Goal: Task Accomplishment & Management: Complete application form

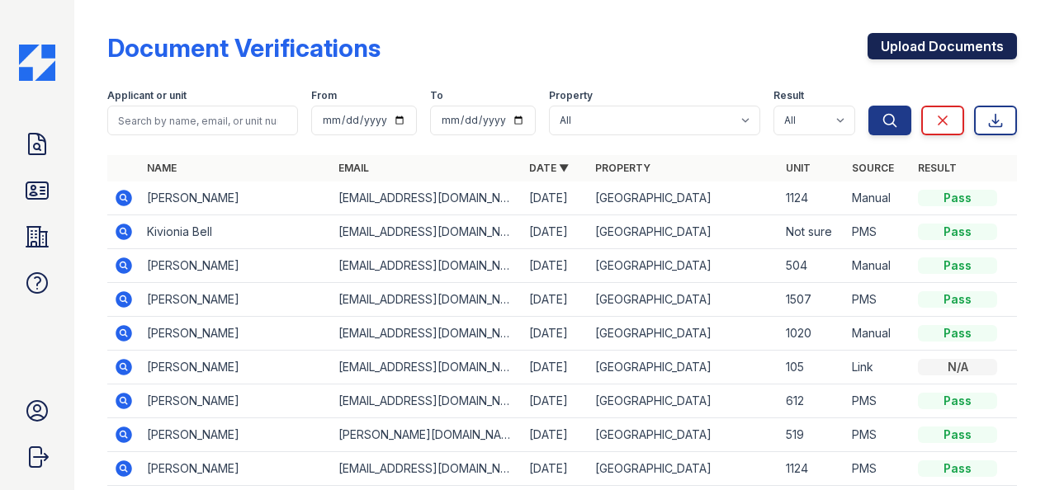
click at [911, 41] on link "Upload Documents" at bounding box center [941, 46] width 149 height 26
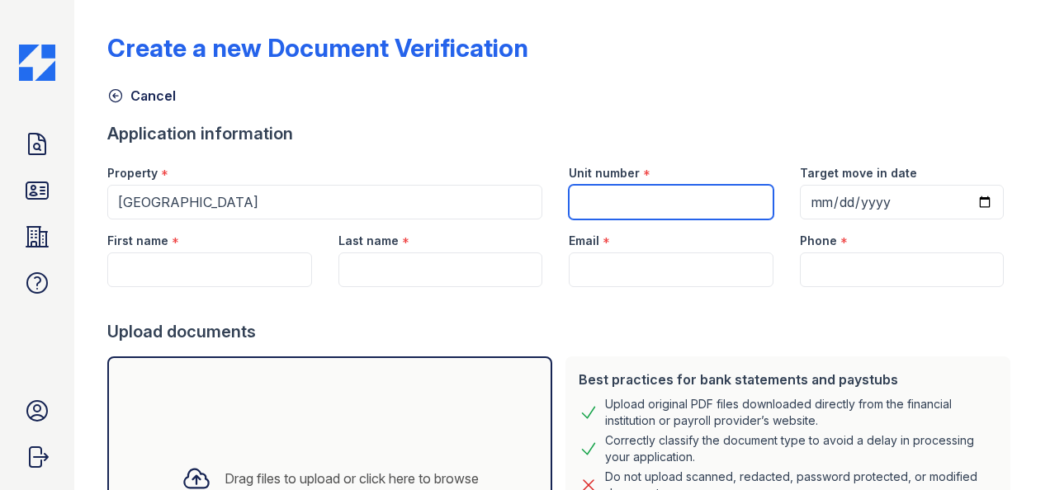
click at [666, 204] on input "Unit number" at bounding box center [671, 202] width 204 height 35
type input "312"
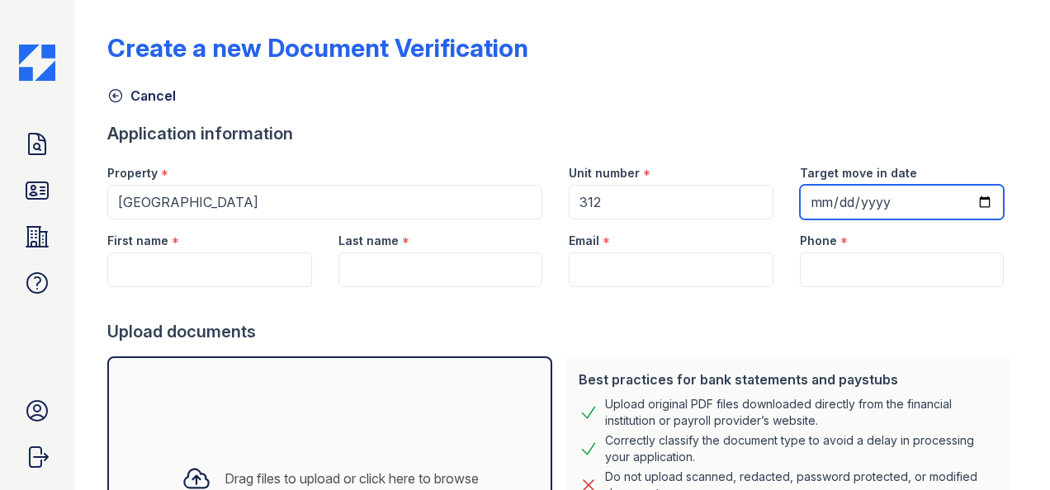
click at [972, 195] on input "Target move in date" at bounding box center [902, 202] width 204 height 35
click at [969, 200] on input "Target move in date" at bounding box center [902, 202] width 204 height 35
click at [809, 197] on input "Target move in date" at bounding box center [902, 202] width 204 height 35
type input "0200-08-29"
type input "2025-08-29"
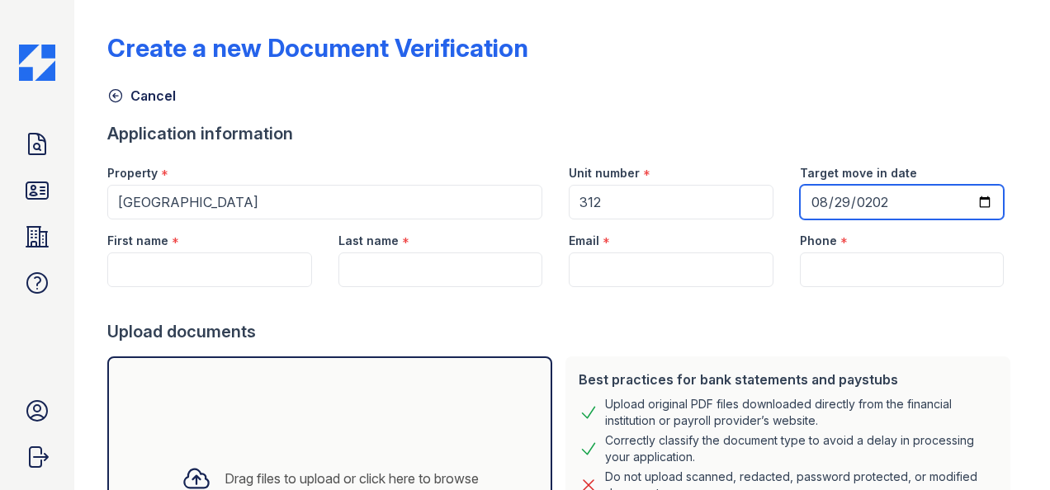
drag, startPoint x: 916, startPoint y: 195, endPoint x: 848, endPoint y: 196, distance: 67.7
click at [886, 193] on input "2025-08-29" at bounding box center [902, 202] width 204 height 35
click at [832, 196] on input "2025-08-29" at bounding box center [902, 202] width 204 height 35
click at [815, 205] on input "2025-08-29" at bounding box center [902, 202] width 204 height 35
type input "2025-09-12"
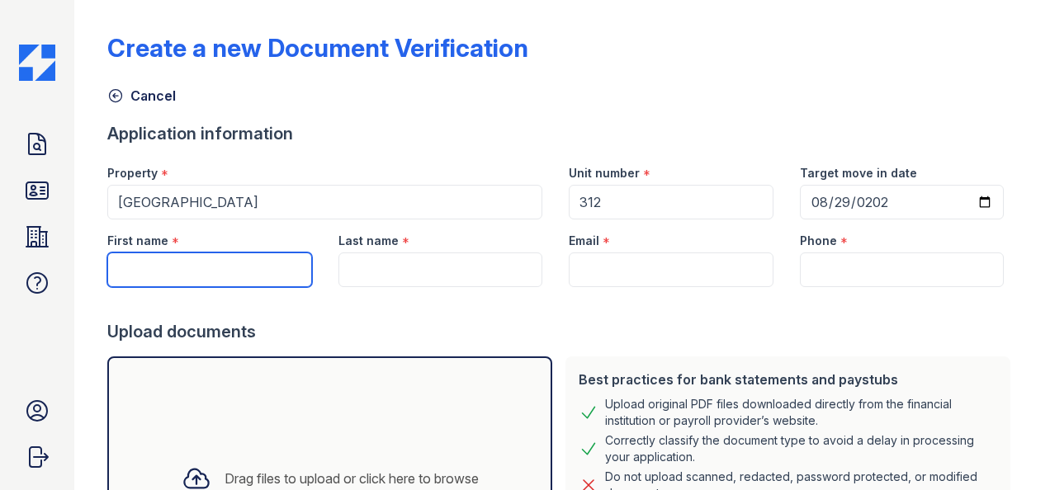
click at [218, 275] on input "First name" at bounding box center [209, 270] width 204 height 35
type input "Evel"
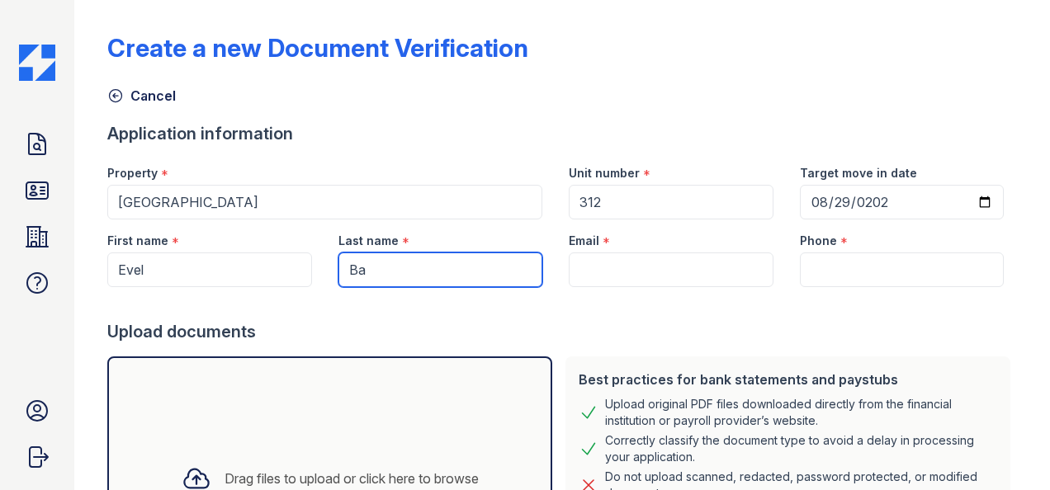
type input "B"
type input "[PERSON_NAME]"
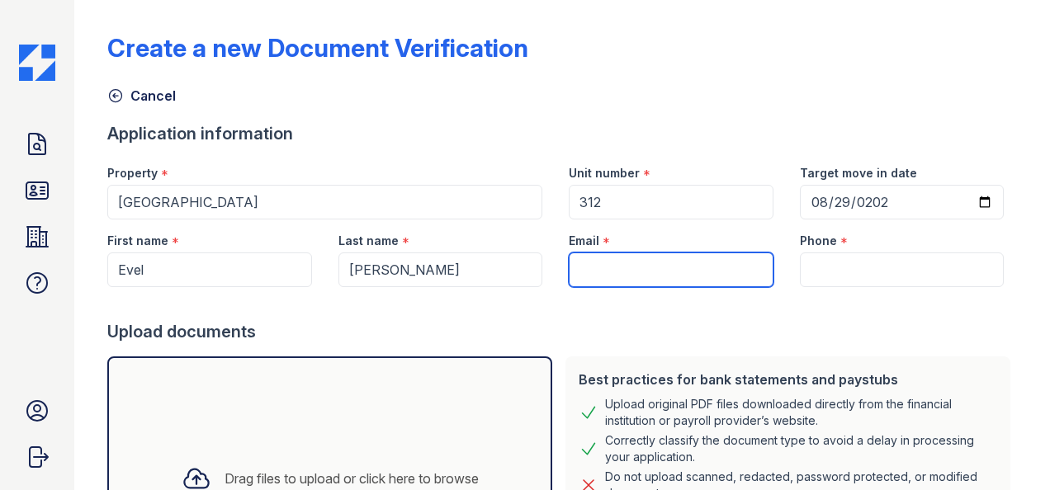
paste input "[EMAIL_ADDRESS][DOMAIN_NAME]"
type input "[EMAIL_ADDRESS][DOMAIN_NAME]"
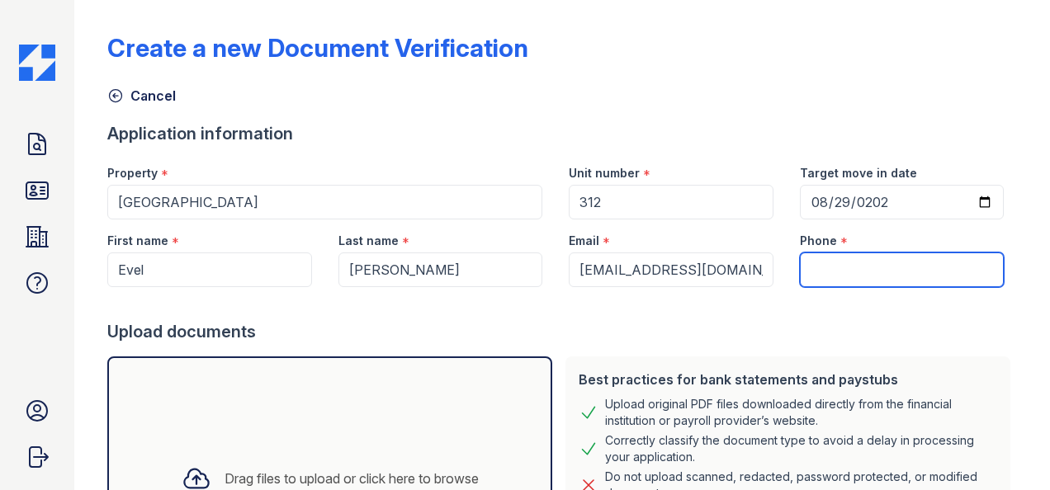
paste input "(214) 995-0884"
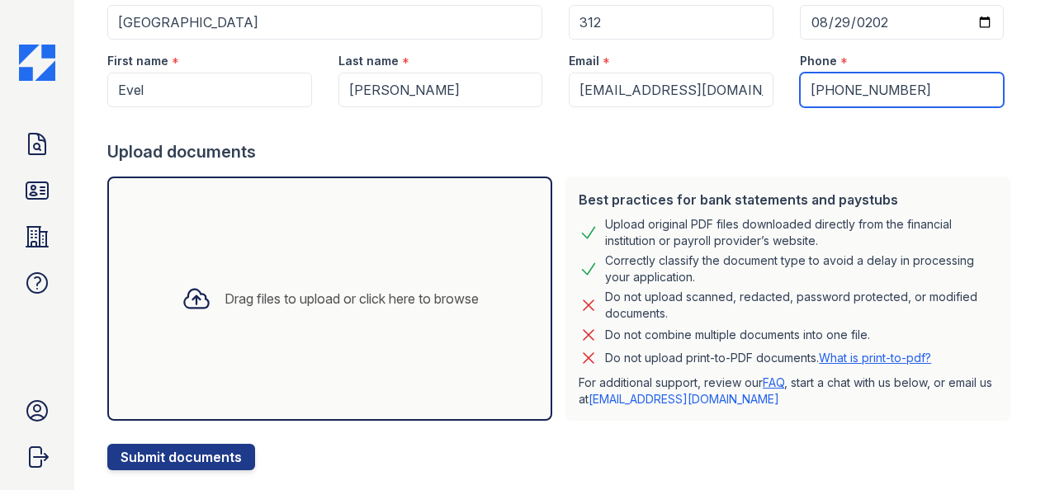
scroll to position [215, 0]
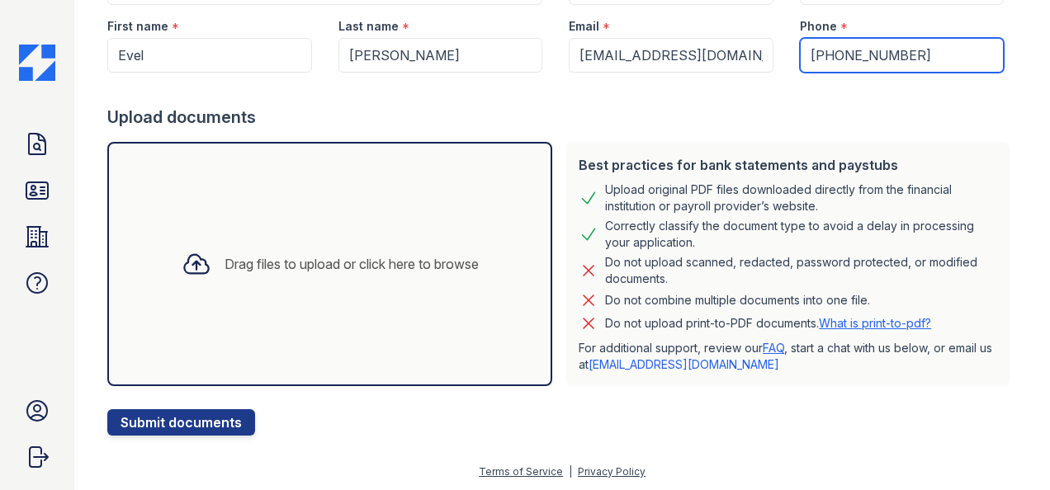
type input "(214) 995-0884"
click at [364, 282] on div "Drag files to upload or click here to browse" at bounding box center [330, 264] width 324 height 56
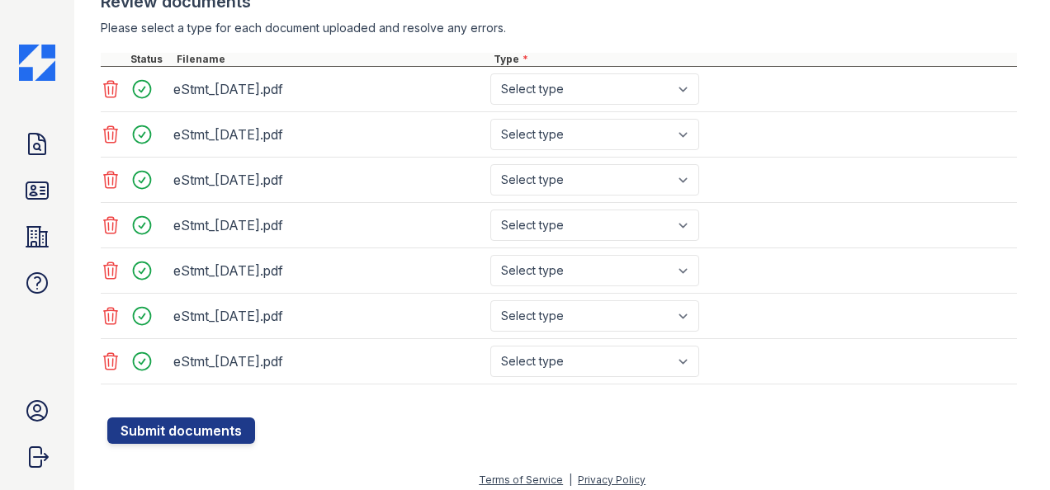
scroll to position [636, 0]
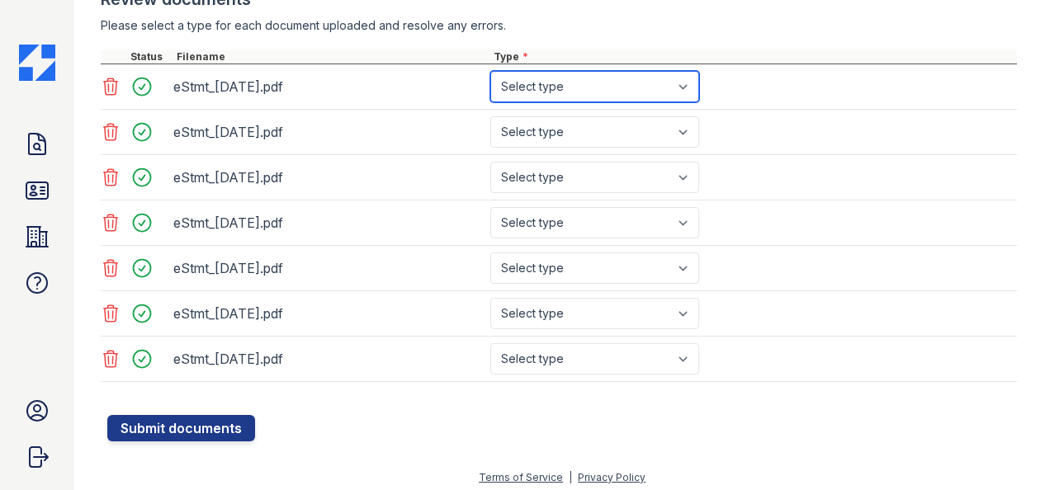
drag, startPoint x: 560, startPoint y: 91, endPoint x: 560, endPoint y: 102, distance: 10.8
click at [560, 91] on select "Select type Paystub Bank Statement Offer Letter Tax Documents Benefit Award Let…" at bounding box center [594, 86] width 209 height 31
select select "bank_statement"
click at [490, 71] on select "Select type Paystub Bank Statement Offer Letter Tax Documents Benefit Award Let…" at bounding box center [594, 86] width 209 height 31
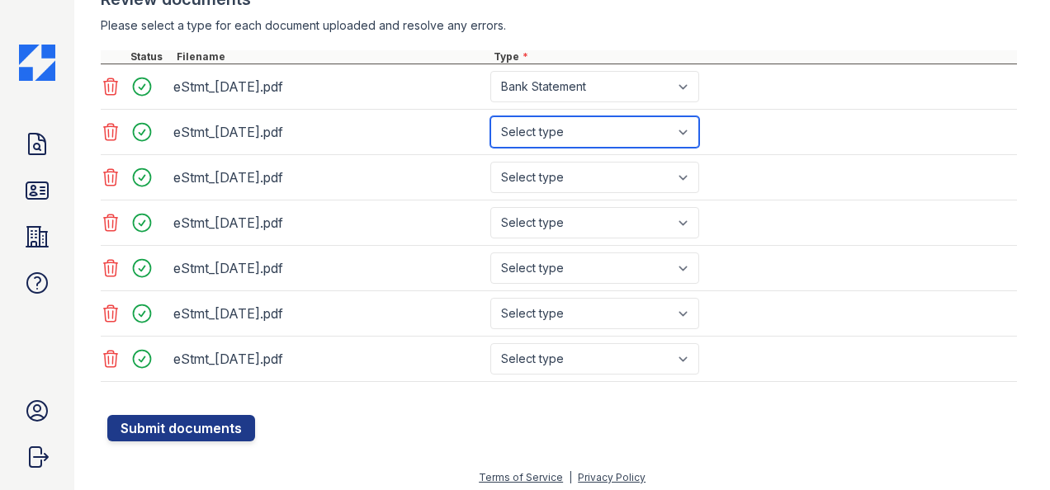
click at [591, 143] on select "Select type Paystub Bank Statement Offer Letter Tax Documents Benefit Award Let…" at bounding box center [594, 131] width 209 height 31
select select "bank_statement"
click at [490, 116] on select "Select type Paystub Bank Statement Offer Letter Tax Documents Benefit Award Let…" at bounding box center [594, 131] width 209 height 31
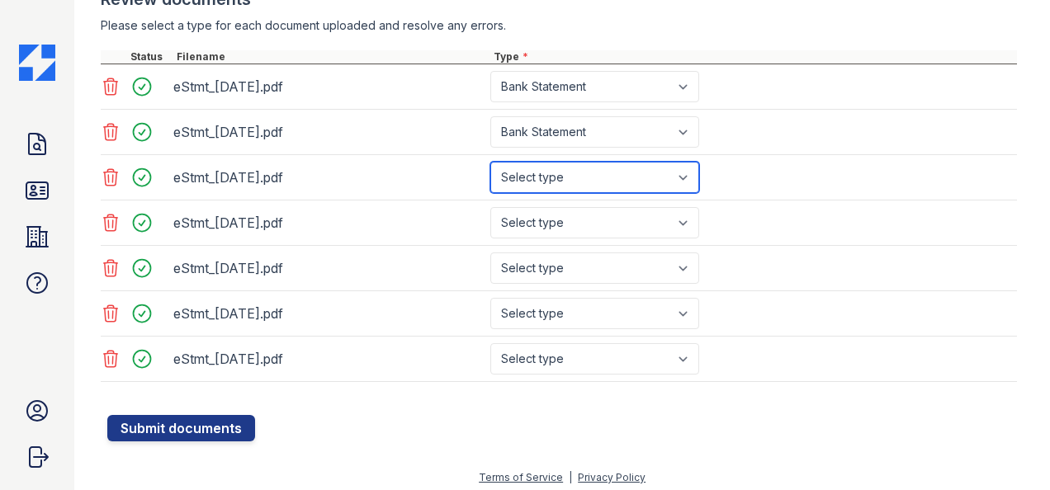
click at [581, 172] on select "Select type Paystub Bank Statement Offer Letter Tax Documents Benefit Award Let…" at bounding box center [594, 177] width 209 height 31
select select "bank_statement"
click at [490, 162] on select "Select type Paystub Bank Statement Offer Letter Tax Documents Benefit Award Let…" at bounding box center [594, 177] width 209 height 31
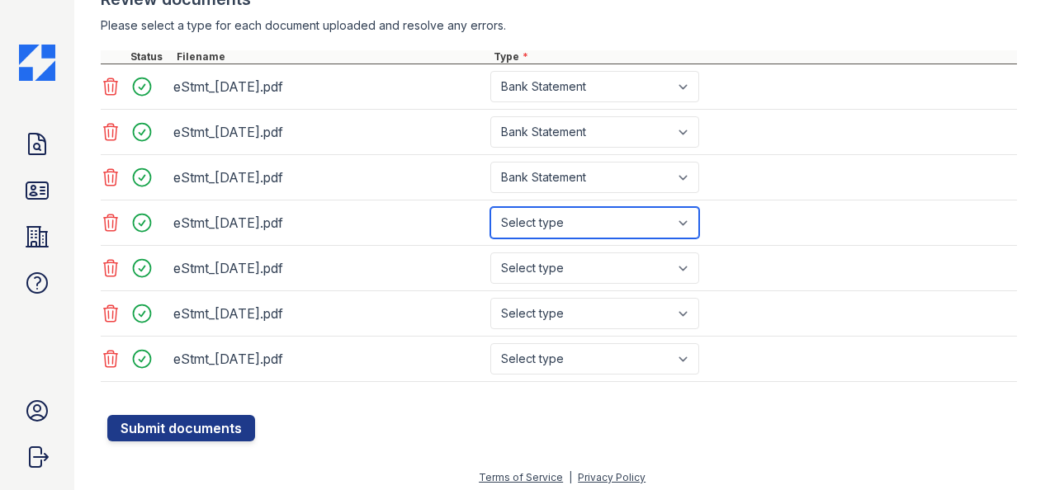
click at [578, 223] on select "Select type Paystub Bank Statement Offer Letter Tax Documents Benefit Award Let…" at bounding box center [594, 222] width 209 height 31
select select "bank_statement"
click at [490, 207] on select "Select type Paystub Bank Statement Offer Letter Tax Documents Benefit Award Let…" at bounding box center [594, 222] width 209 height 31
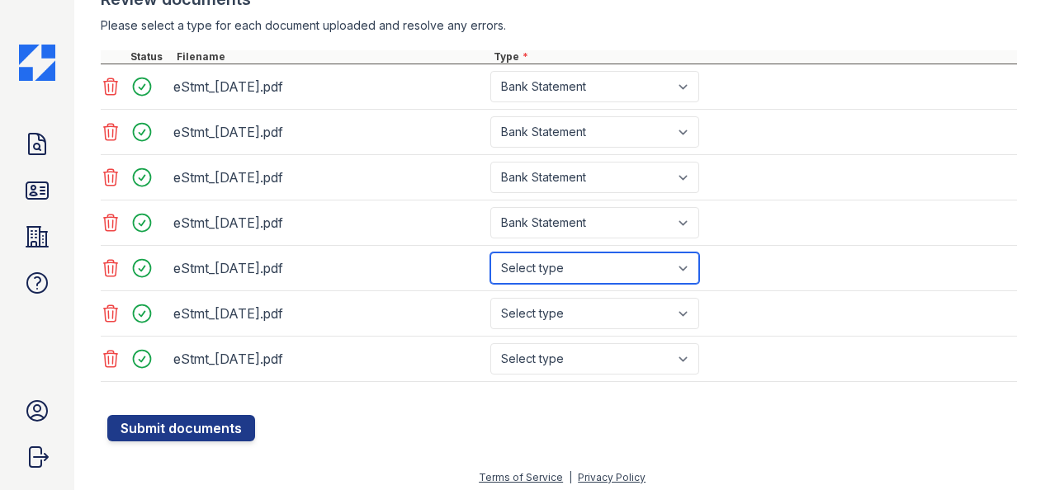
drag, startPoint x: 565, startPoint y: 254, endPoint x: 576, endPoint y: 279, distance: 27.0
click at [565, 254] on select "Select type Paystub Bank Statement Offer Letter Tax Documents Benefit Award Let…" at bounding box center [594, 268] width 209 height 31
select select "bank_statement"
click at [490, 253] on select "Select type Paystub Bank Statement Offer Letter Tax Documents Benefit Award Let…" at bounding box center [594, 268] width 209 height 31
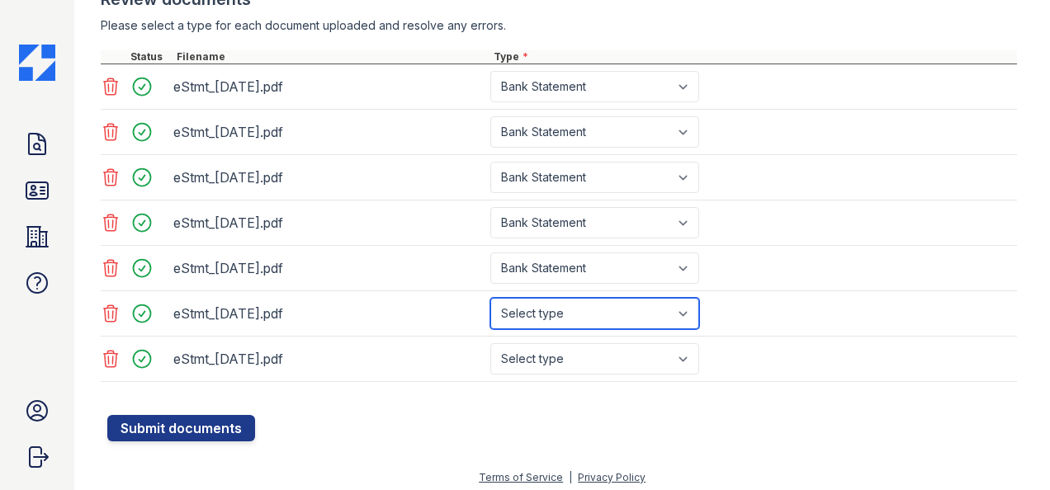
click at [575, 310] on select "Select type Paystub Bank Statement Offer Letter Tax Documents Benefit Award Let…" at bounding box center [594, 313] width 209 height 31
select select "bank_statement"
click at [490, 298] on select "Select type Paystub Bank Statement Offer Letter Tax Documents Benefit Award Let…" at bounding box center [594, 313] width 209 height 31
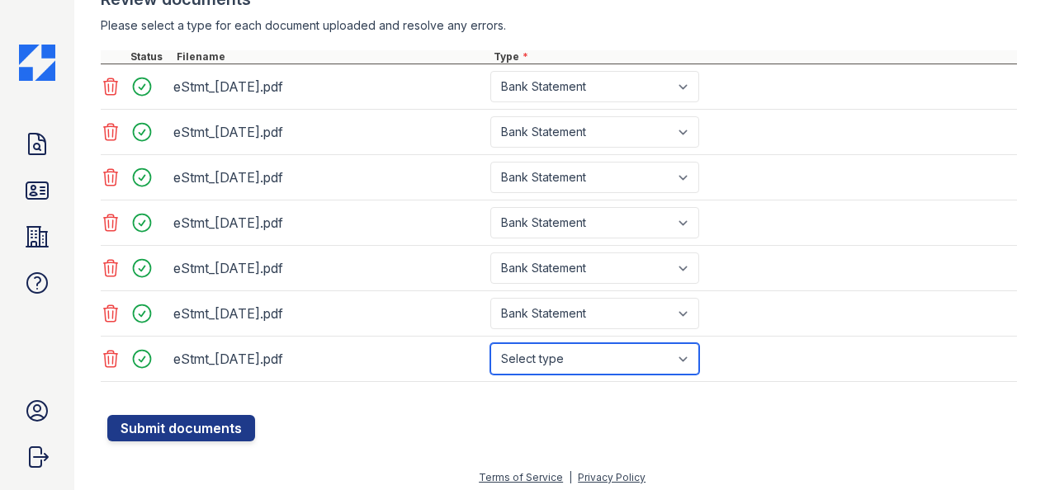
drag, startPoint x: 579, startPoint y: 345, endPoint x: 587, endPoint y: 363, distance: 19.9
click at [579, 345] on select "Select type Paystub Bank Statement Offer Letter Tax Documents Benefit Award Let…" at bounding box center [594, 358] width 209 height 31
select select "bank_statement"
click at [490, 343] on select "Select type Paystub Bank Statement Offer Letter Tax Documents Benefit Award Let…" at bounding box center [594, 358] width 209 height 31
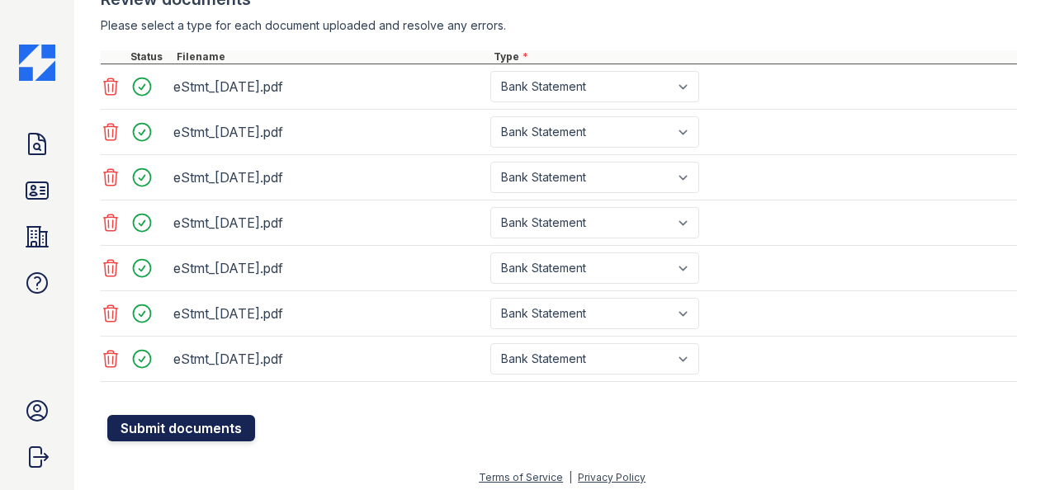
click at [210, 420] on button "Submit documents" at bounding box center [181, 428] width 148 height 26
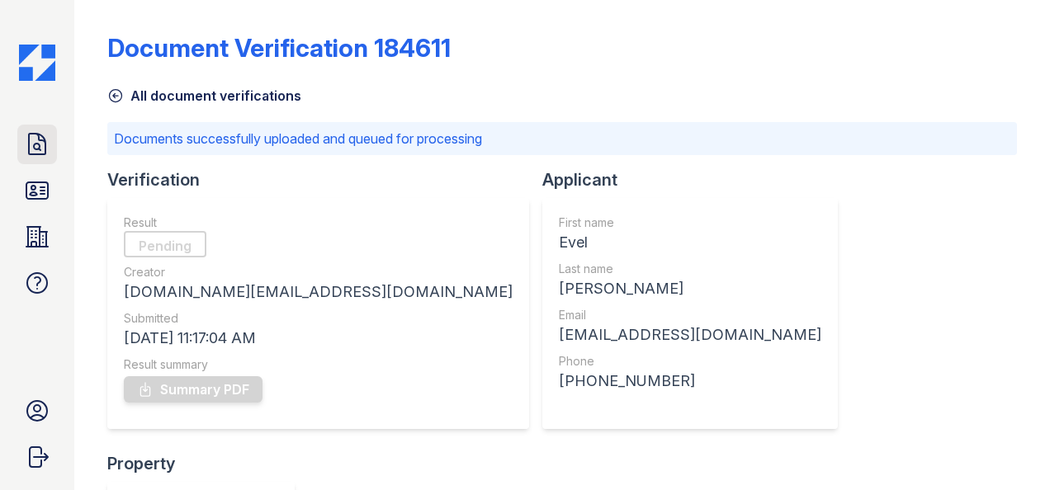
click at [21, 149] on link "Doc Verifications" at bounding box center [37, 145] width 40 height 40
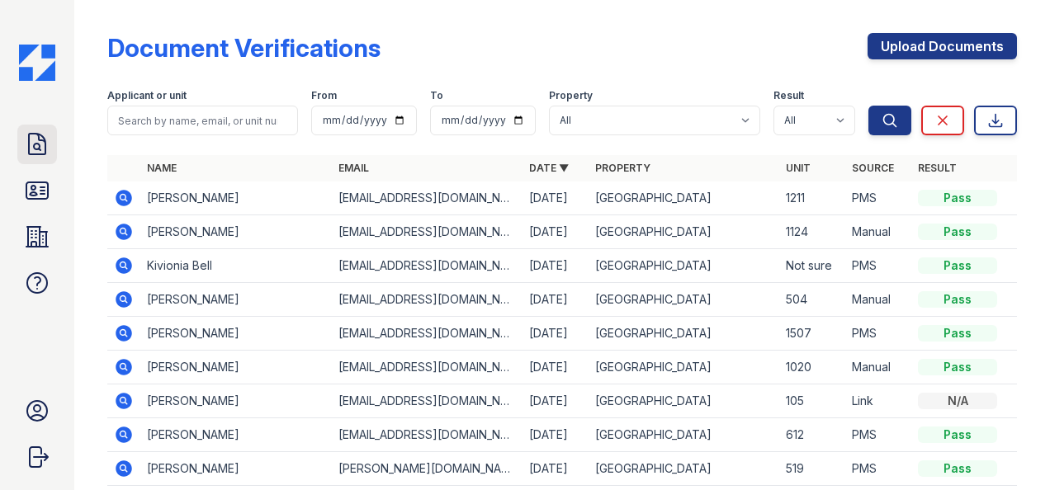
click at [37, 145] on icon at bounding box center [37, 144] width 26 height 26
click at [42, 188] on icon at bounding box center [37, 190] width 26 height 26
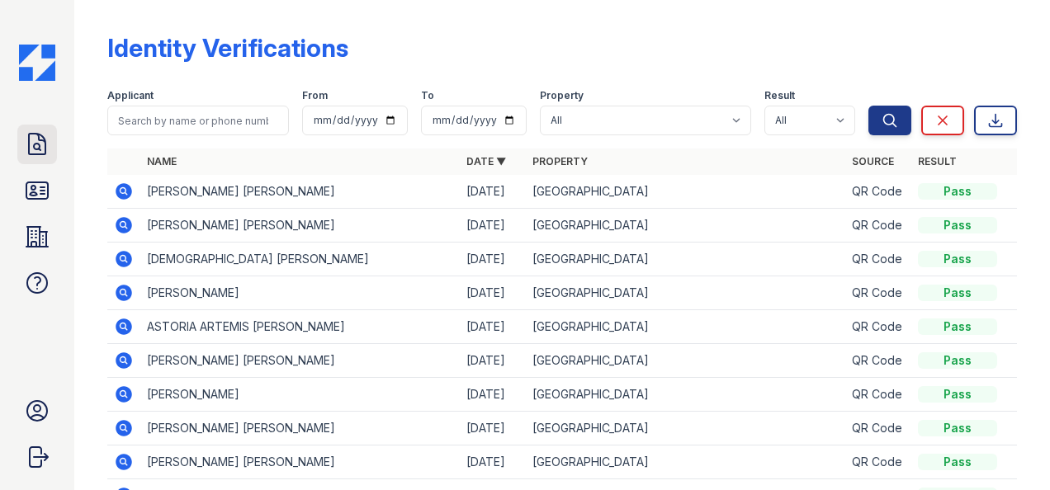
click at [31, 144] on icon at bounding box center [37, 144] width 26 height 26
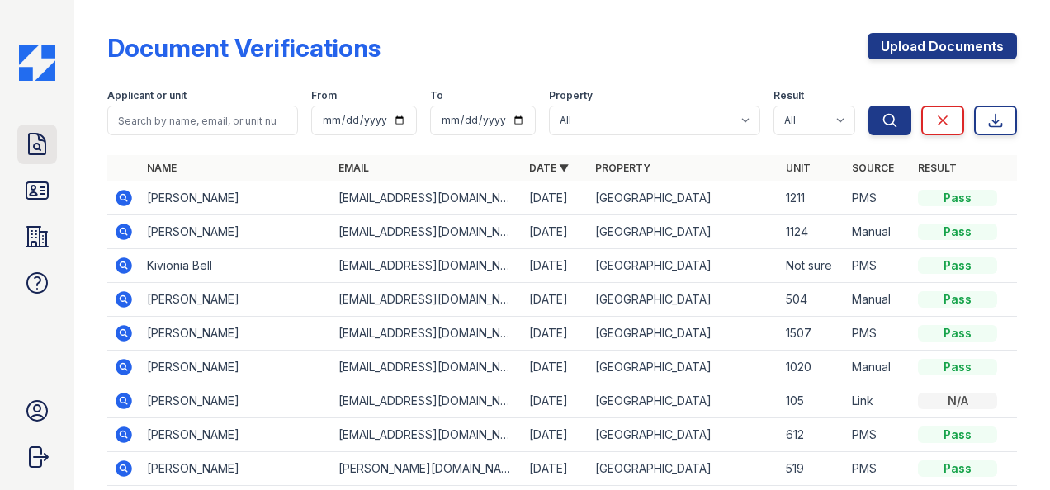
click at [31, 145] on icon at bounding box center [37, 144] width 26 height 26
click at [46, 132] on icon at bounding box center [37, 144] width 26 height 26
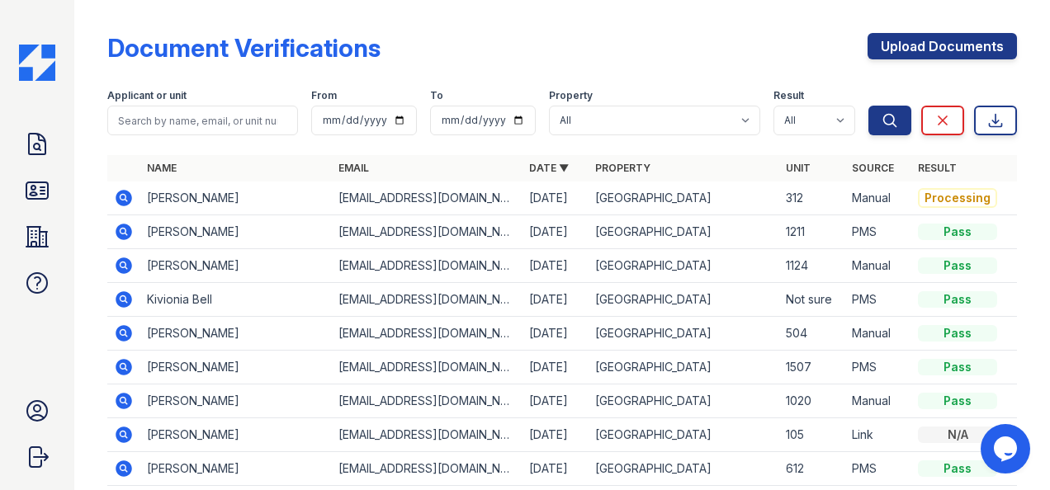
click at [122, 196] on icon at bounding box center [123, 197] width 4 height 4
click at [116, 196] on icon at bounding box center [124, 198] width 20 height 20
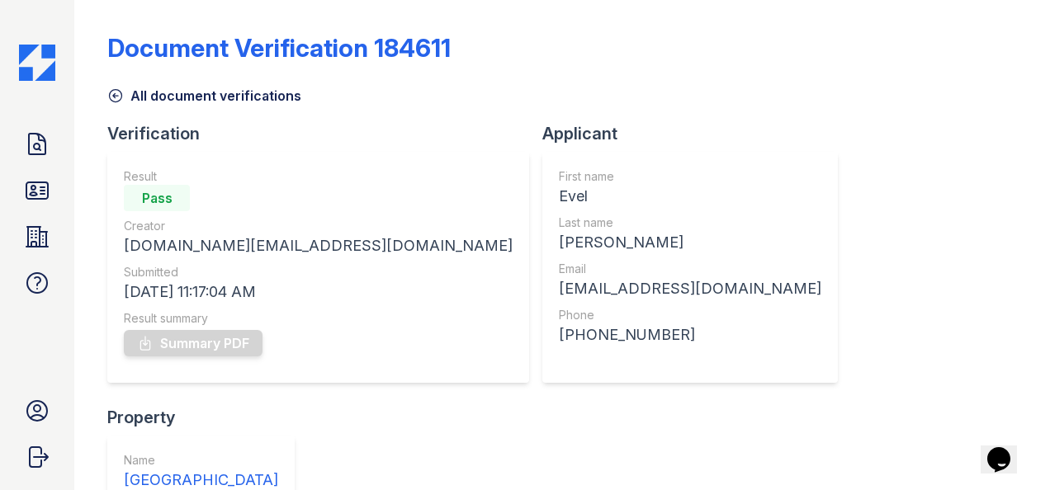
click at [193, 342] on div "Summary PDF" at bounding box center [318, 343] width 389 height 33
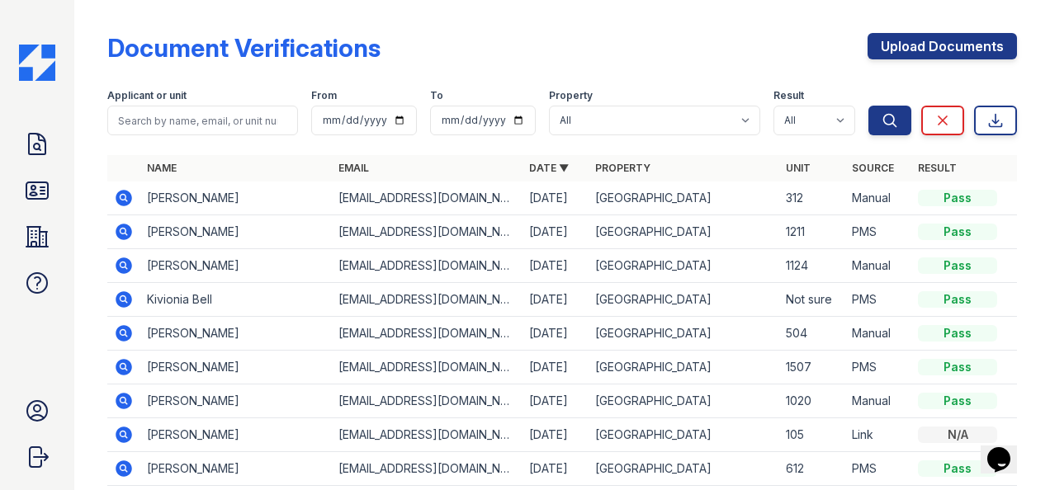
click at [133, 199] on icon at bounding box center [124, 198] width 20 height 20
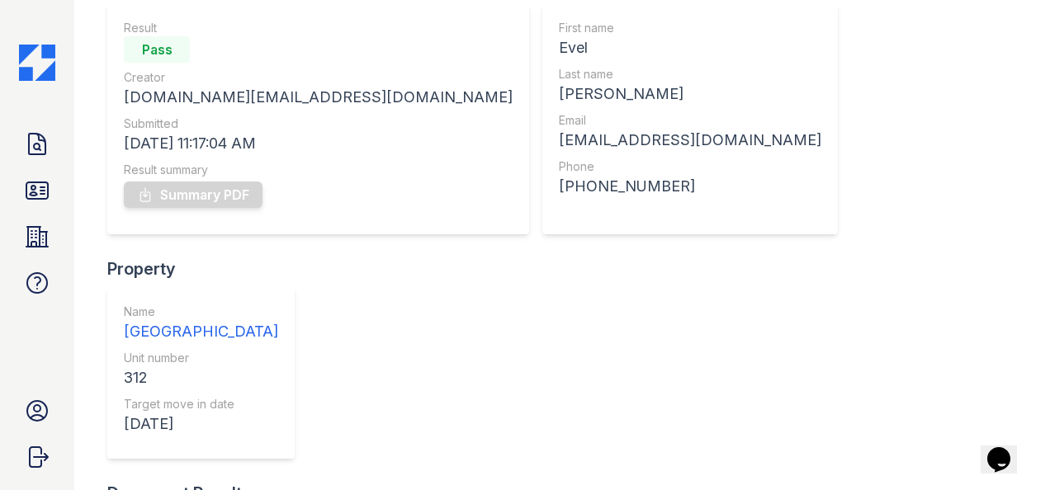
scroll to position [165, 0]
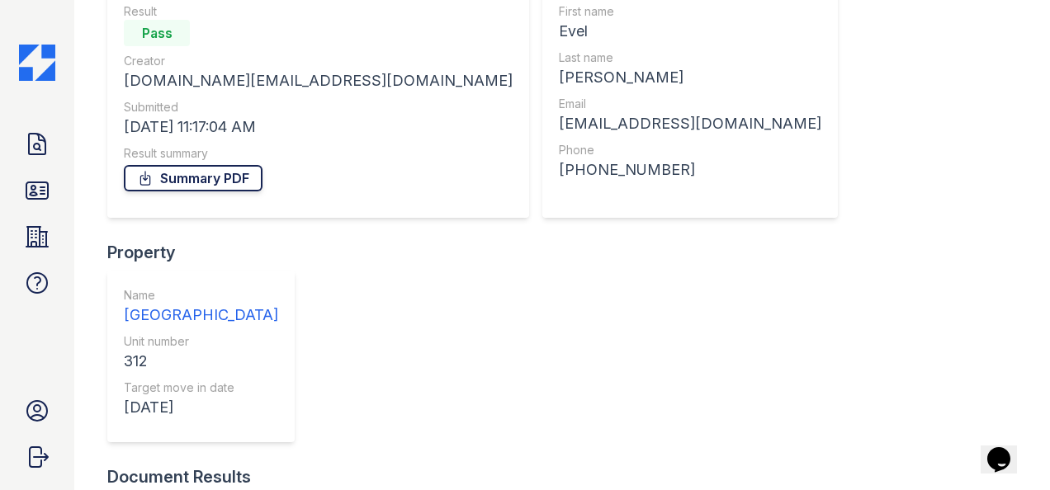
click at [218, 170] on link "Summary PDF" at bounding box center [193, 178] width 139 height 26
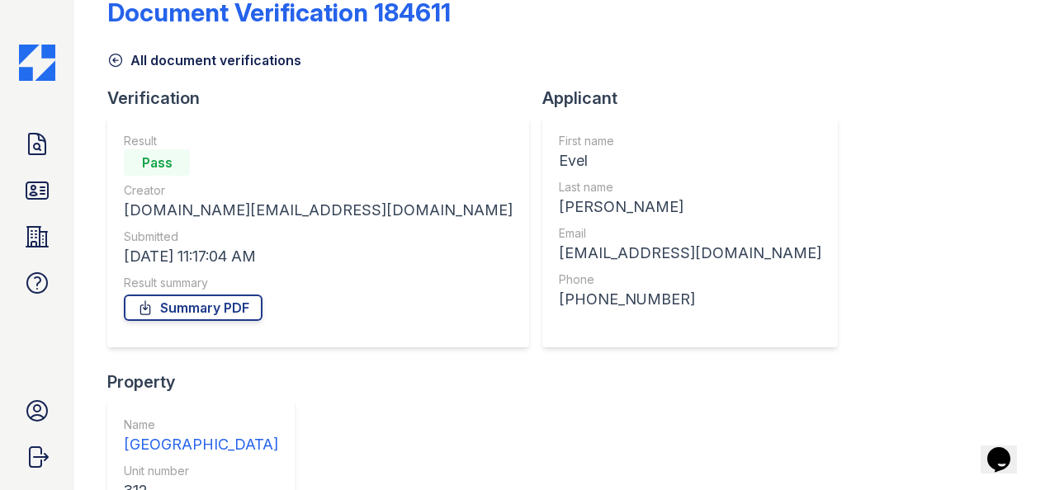
scroll to position [0, 0]
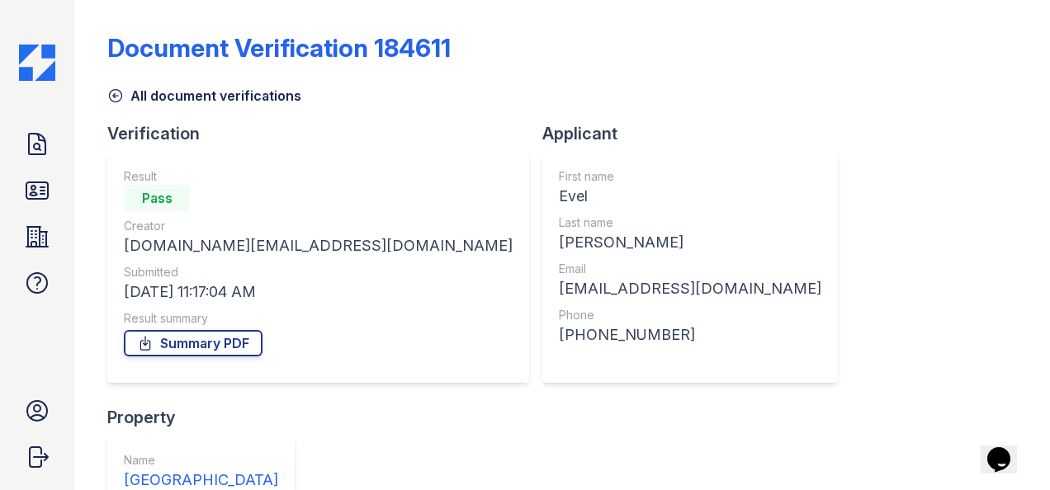
click at [115, 96] on icon at bounding box center [115, 95] width 17 height 17
